Goal: Task Accomplishment & Management: Complete application form

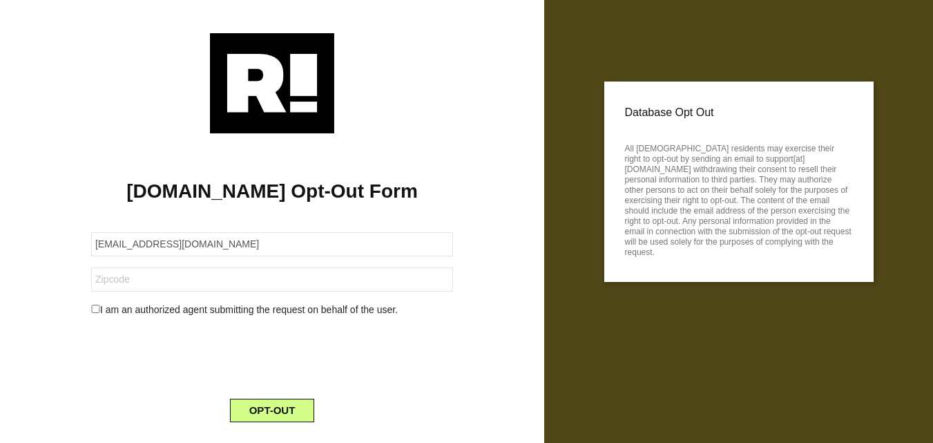
type input "[EMAIL_ADDRESS][DOMAIN_NAME]"
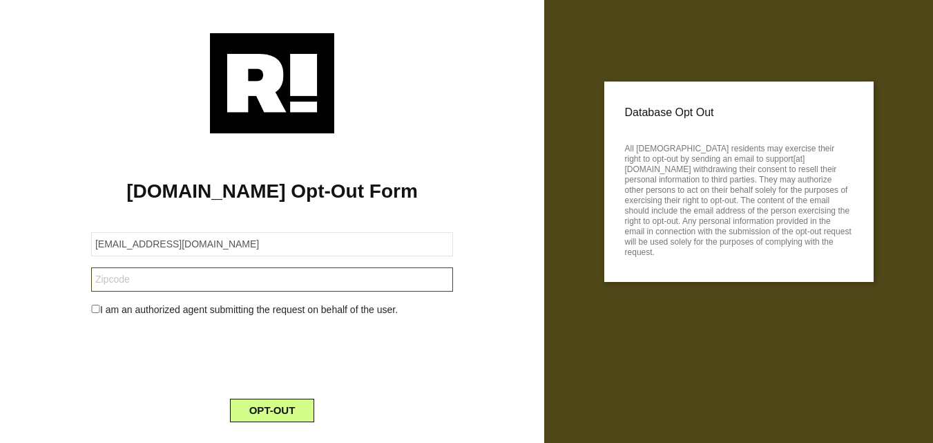
click at [128, 280] on input "text" at bounding box center [272, 279] width 362 height 24
paste input "23669"
type input "23669"
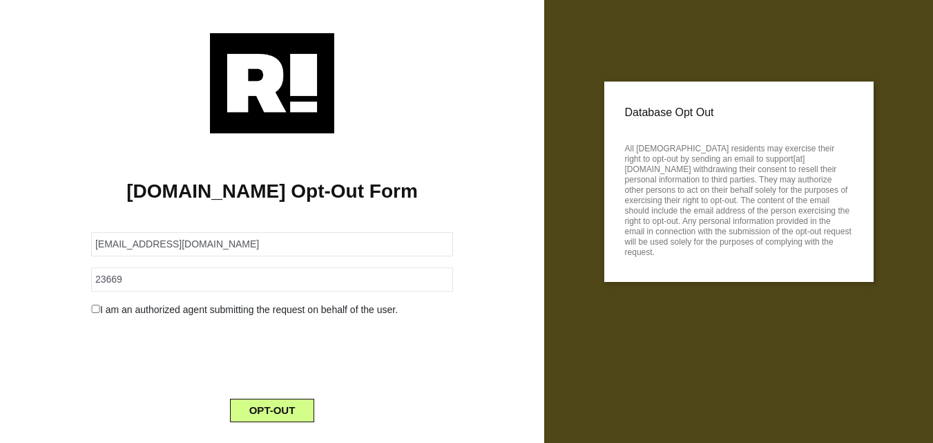
drag, startPoint x: 94, startPoint y: 307, endPoint x: 160, endPoint y: 343, distance: 74.8
click at [95, 307] on input "checkbox" at bounding box center [95, 309] width 9 height 8
click at [87, 308] on div "I am an authorized agent submitting the request on behalf of the user." at bounding box center [272, 310] width 383 height 15
click at [94, 309] on input "checkbox" at bounding box center [95, 309] width 9 height 8
checkbox input "false"
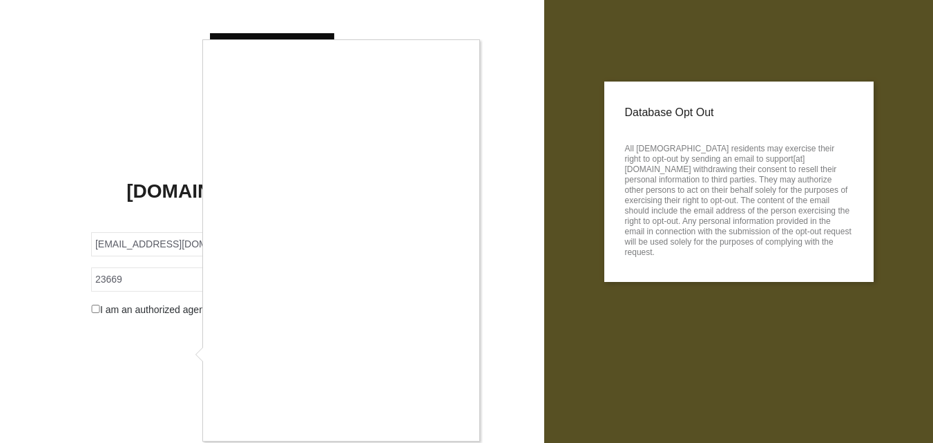
scroll to position [30, 0]
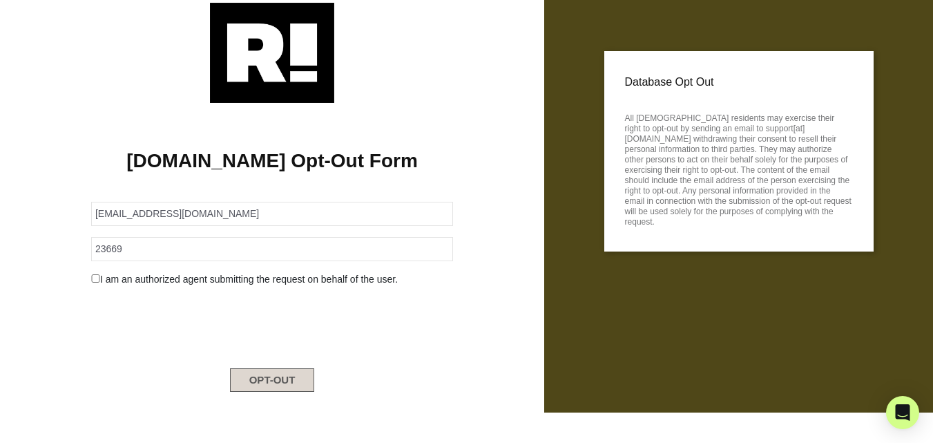
click at [302, 384] on button "OPT-OUT" at bounding box center [272, 379] width 85 height 23
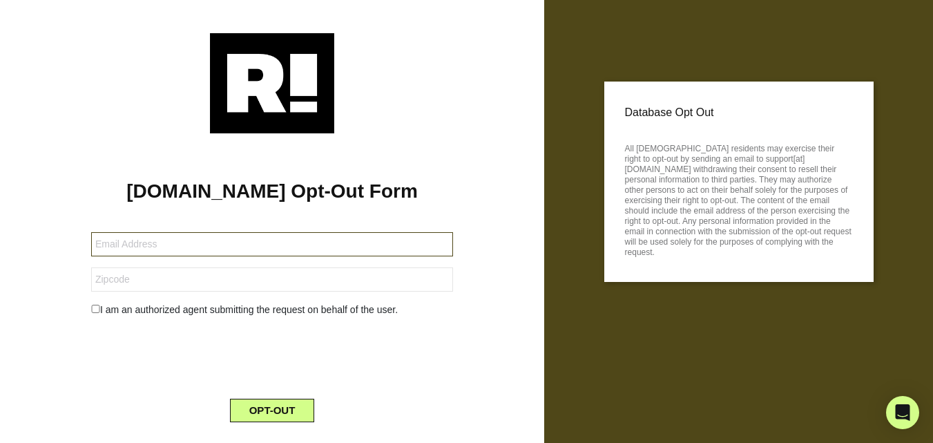
click at [254, 254] on input "text" at bounding box center [272, 244] width 362 height 24
paste input "95079-223634-109684@mydataprivacymail.com"
type input "[EMAIL_ADDRESS][DOMAIN_NAME]"
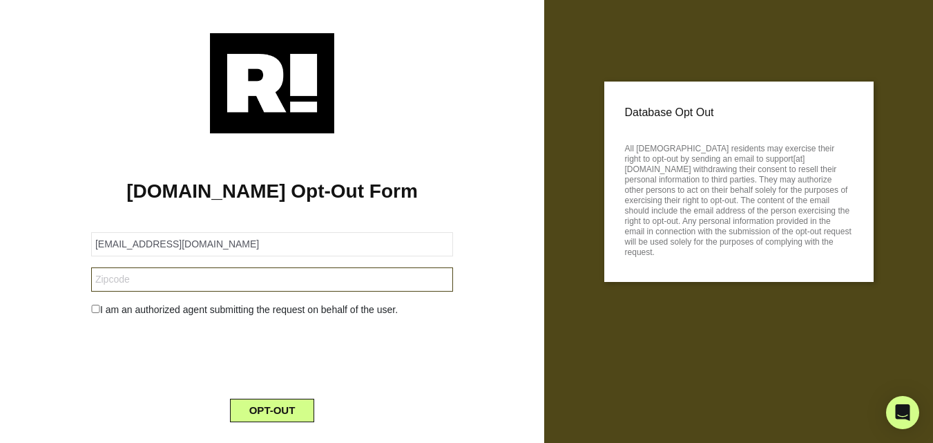
click at [131, 277] on input "text" at bounding box center [272, 279] width 362 height 24
paste input "23669"
type input "23669"
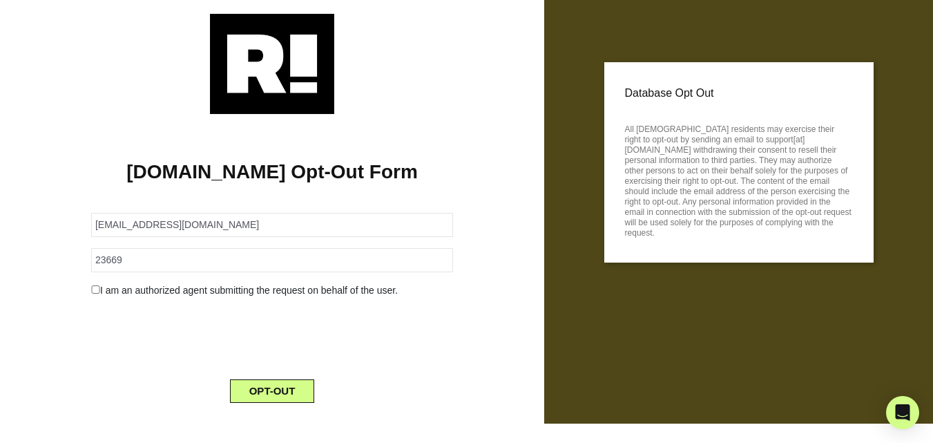
scroll to position [30, 0]
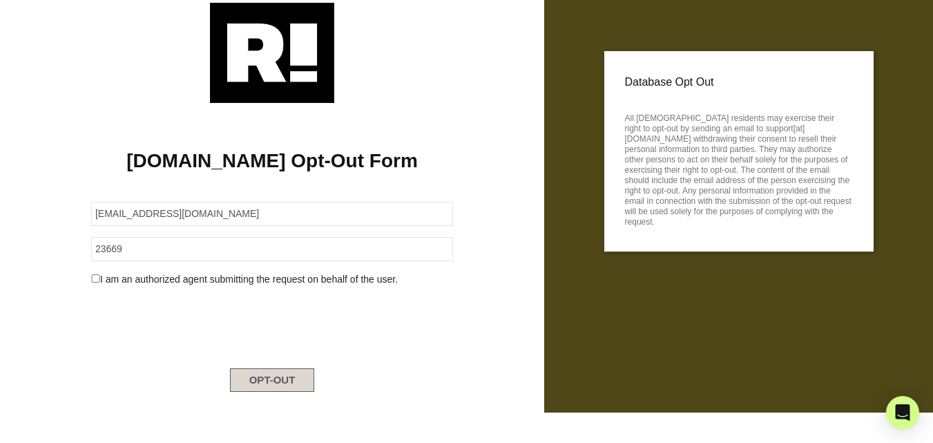
click at [309, 376] on button "OPT-OUT" at bounding box center [272, 379] width 85 height 23
